Goal: Task Accomplishment & Management: Use online tool/utility

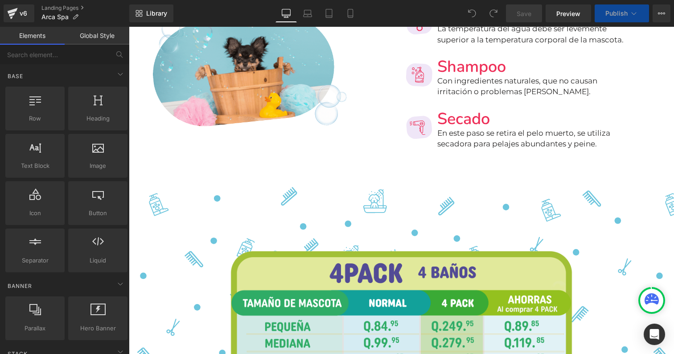
scroll to position [1734, 0]
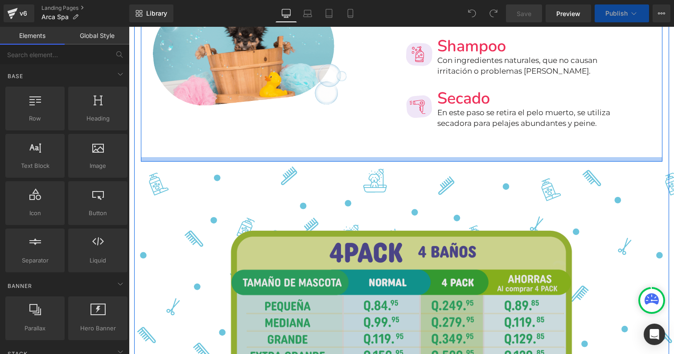
click at [276, 252] on img at bounding box center [401, 303] width 382 height 256
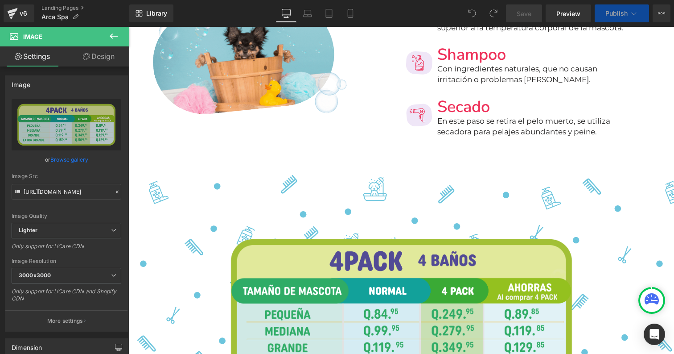
scroll to position [1708, 0]
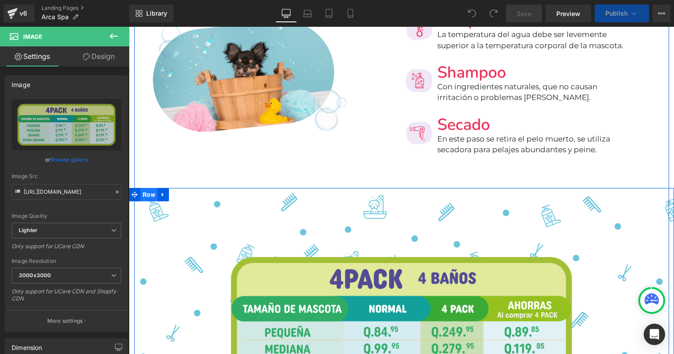
click at [152, 188] on span "Row" at bounding box center [148, 194] width 17 height 13
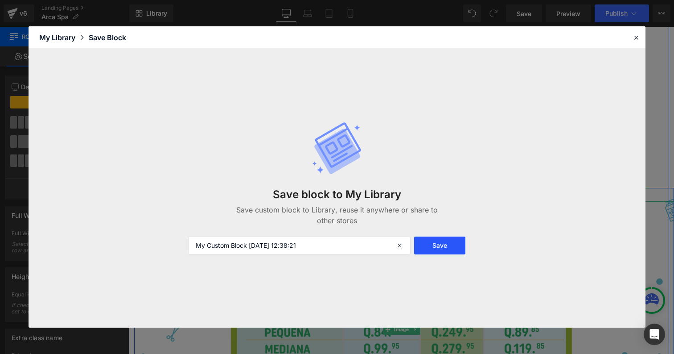
click at [452, 248] on button "Save" at bounding box center [439, 245] width 51 height 18
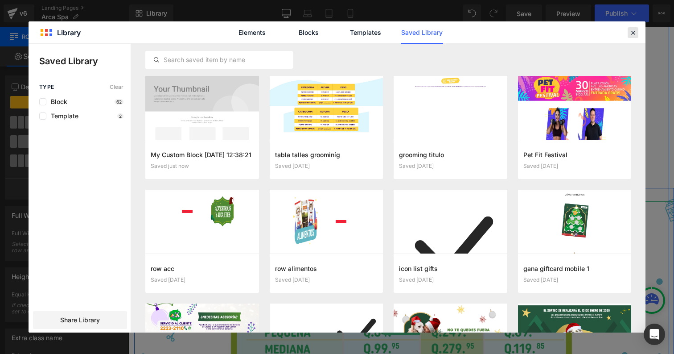
click at [635, 33] on icon at bounding box center [633, 33] width 8 height 8
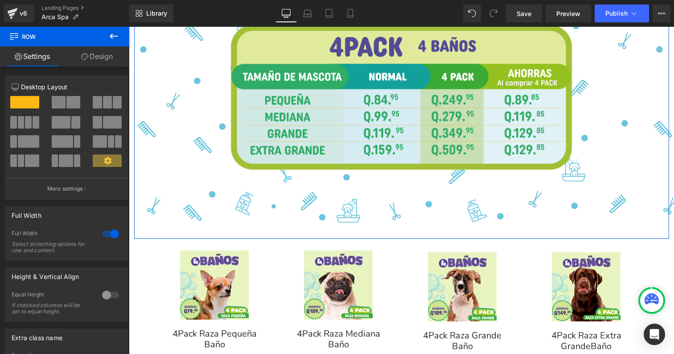
scroll to position [2008, 0]
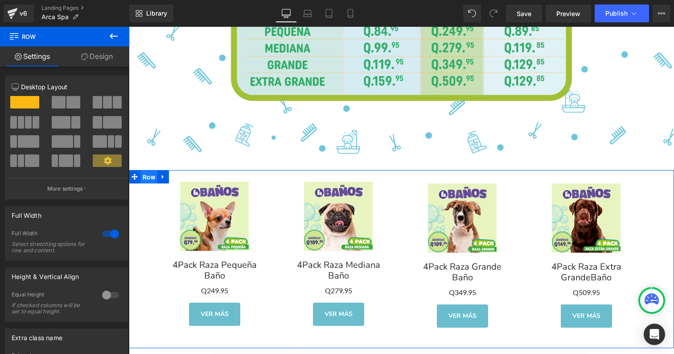
click at [146, 170] on span "Row" at bounding box center [148, 176] width 17 height 13
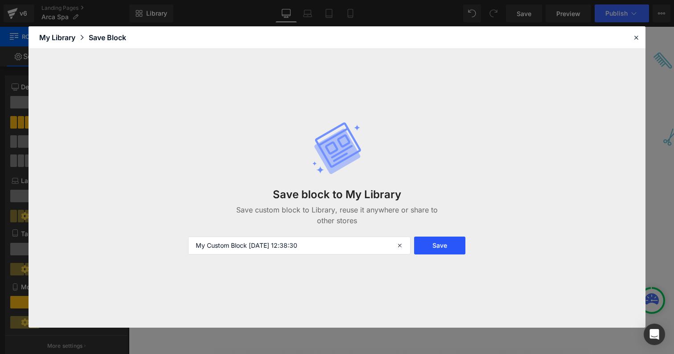
click at [439, 241] on button "Save" at bounding box center [439, 245] width 51 height 18
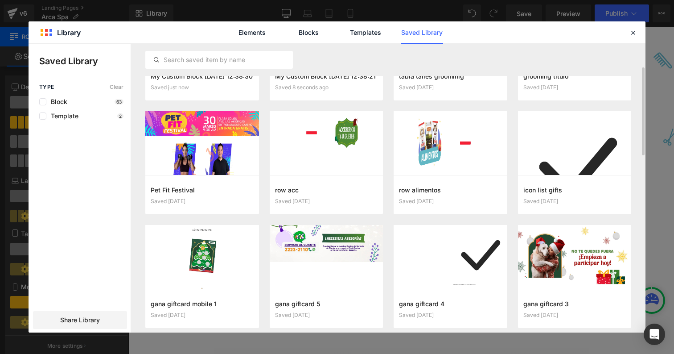
scroll to position [99, 0]
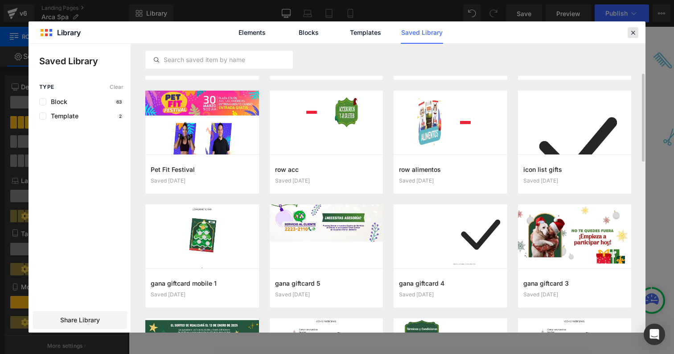
click at [633, 36] on icon at bounding box center [633, 33] width 8 height 8
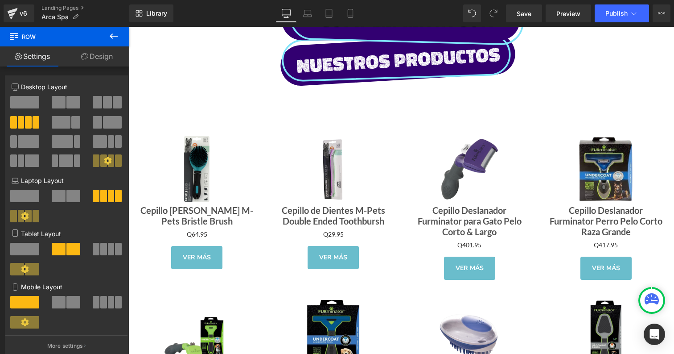
scroll to position [3543, 0]
